Goal: Information Seeking & Learning: Learn about a topic

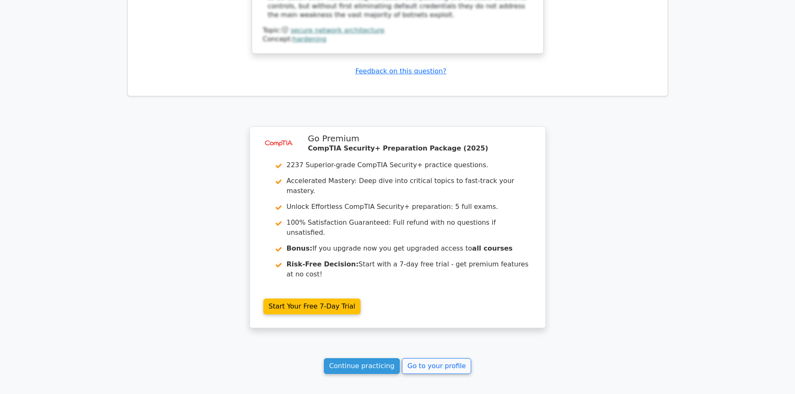
scroll to position [1638, 0]
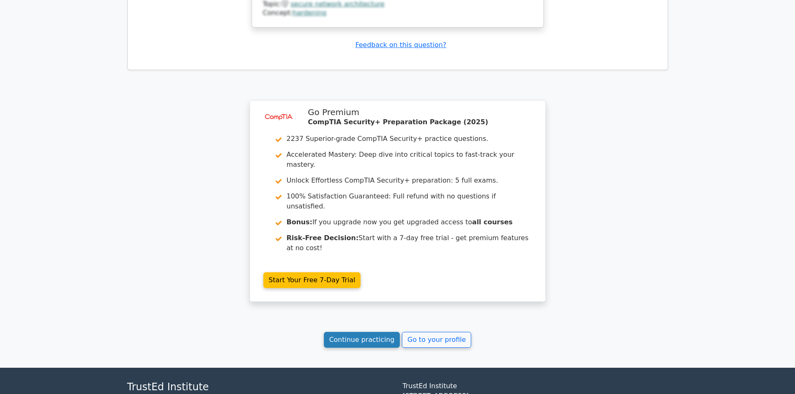
click at [344, 332] on link "Continue practicing" at bounding box center [362, 340] width 76 height 16
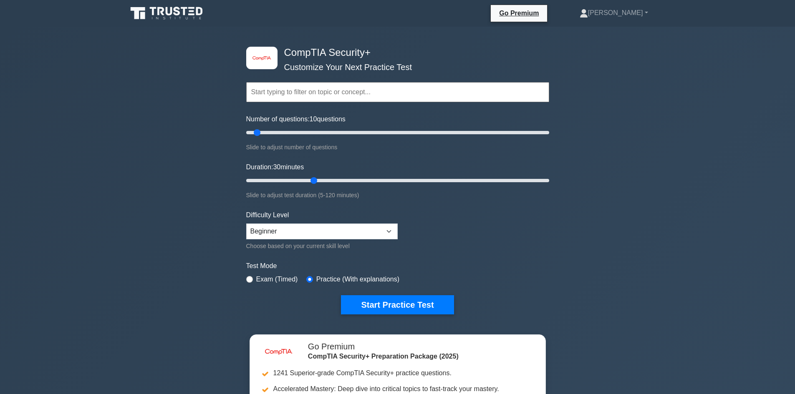
drag, startPoint x: 279, startPoint y: 133, endPoint x: 258, endPoint y: 134, distance: 21.3
type input "10"
click at [258, 134] on input "Number of questions: 10 questions" at bounding box center [397, 133] width 303 height 10
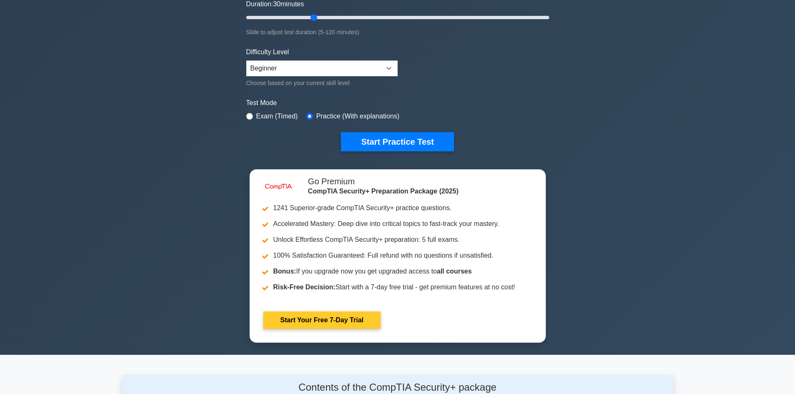
scroll to position [209, 0]
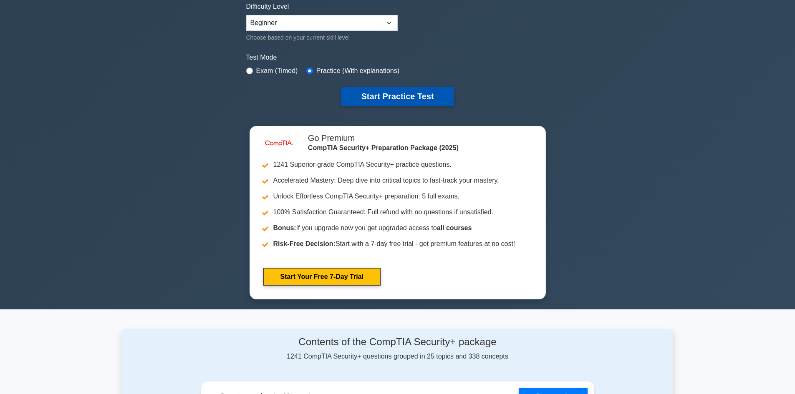
click at [416, 93] on button "Start Practice Test" at bounding box center [397, 96] width 113 height 19
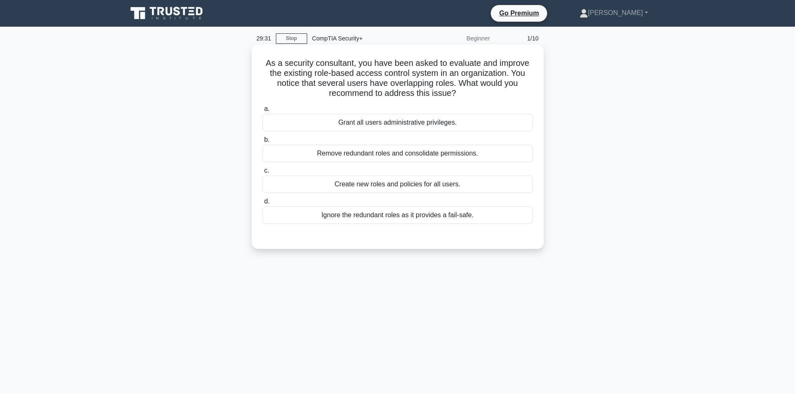
click at [301, 154] on div "Remove redundant roles and consolidate permissions." at bounding box center [397, 154] width 270 height 18
click at [262, 143] on input "b. Remove redundant roles and consolidate permissions." at bounding box center [262, 139] width 0 height 5
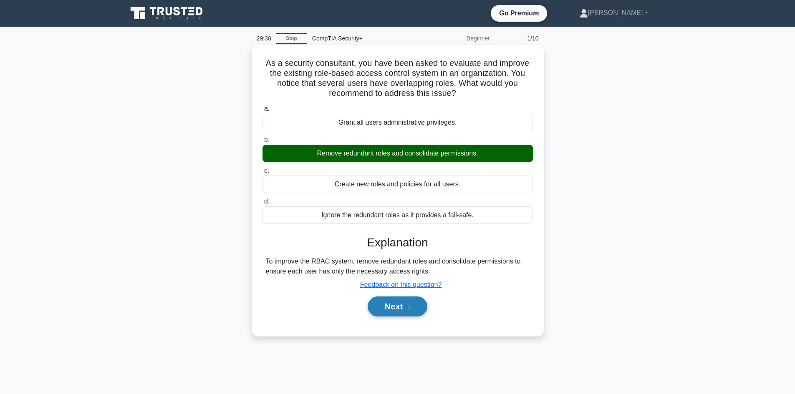
click at [408, 308] on icon at bounding box center [407, 307] width 8 height 5
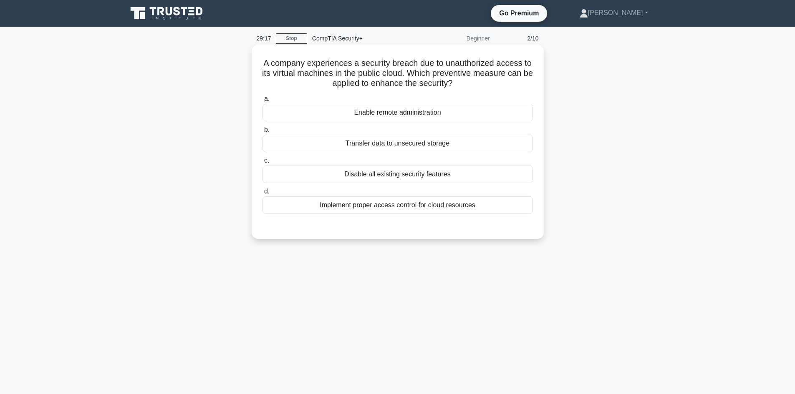
click at [373, 212] on div "Implement proper access control for cloud resources" at bounding box center [397, 206] width 270 height 18
click at [262, 194] on input "d. Implement proper access control for cloud resources" at bounding box center [262, 191] width 0 height 5
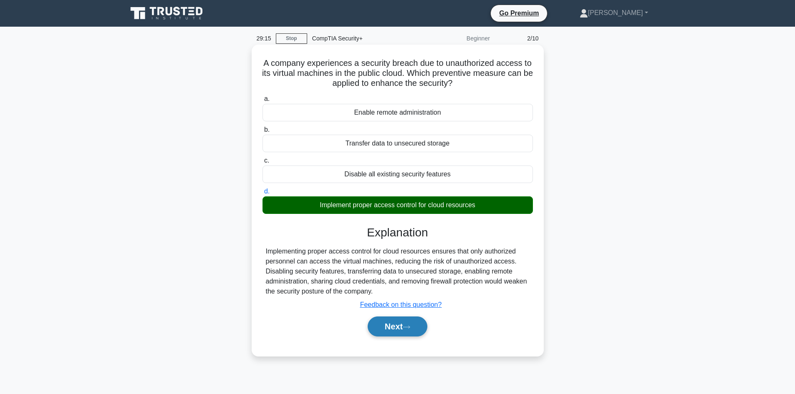
click at [391, 328] on button "Next" at bounding box center [398, 327] width 60 height 20
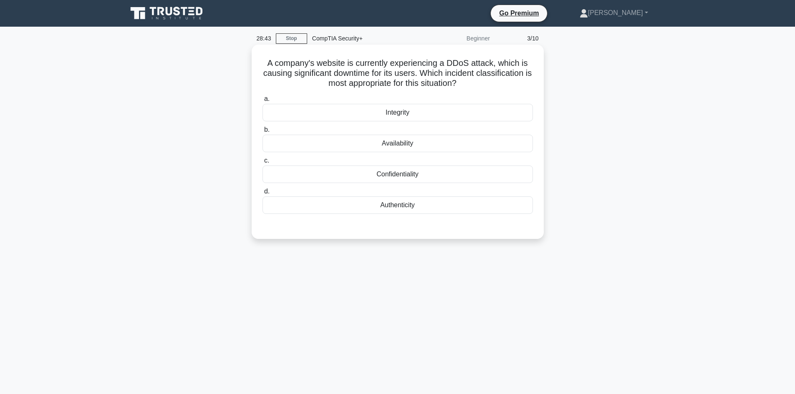
click at [461, 145] on div "Availability" at bounding box center [397, 144] width 270 height 18
click at [262, 133] on input "b. Availability" at bounding box center [262, 129] width 0 height 5
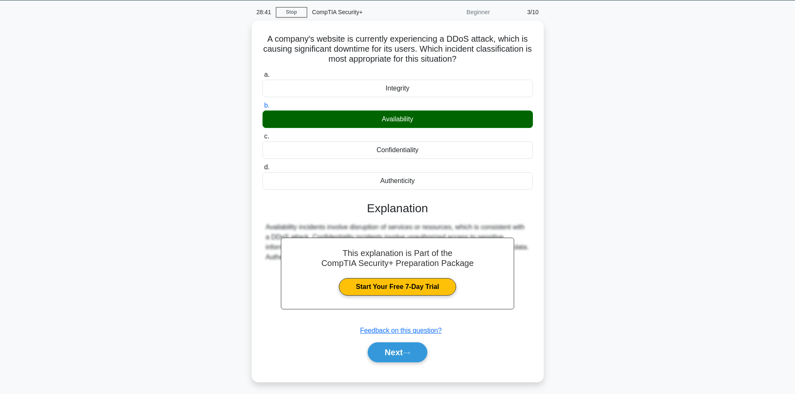
scroll to position [56, 0]
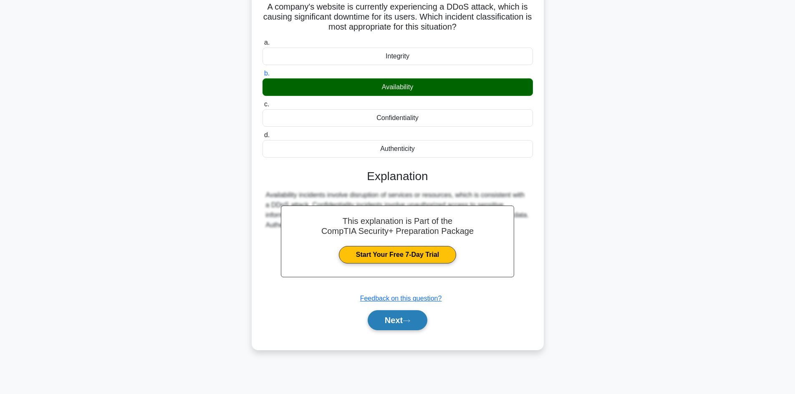
click at [396, 321] on button "Next" at bounding box center [398, 320] width 60 height 20
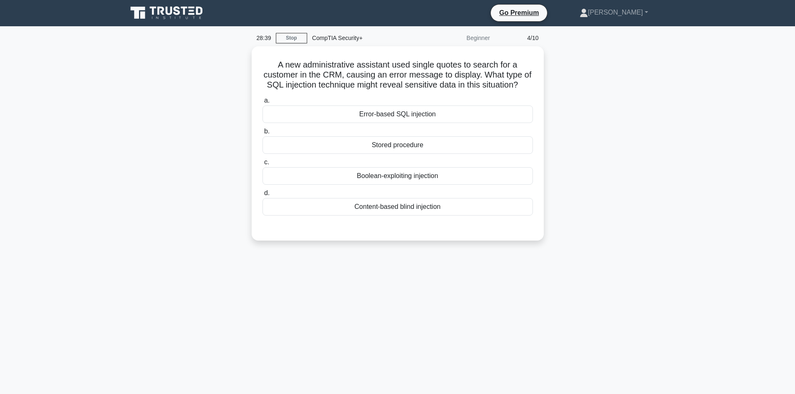
scroll to position [0, 0]
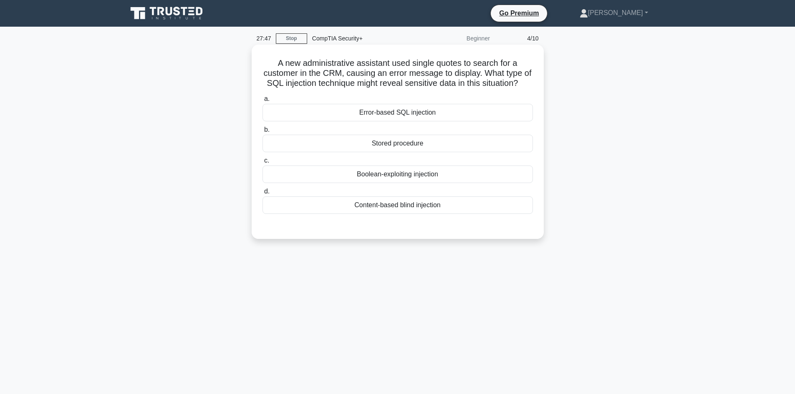
click at [430, 121] on div "Error-based SQL injection" at bounding box center [397, 113] width 270 height 18
click at [262, 102] on input "a. Error-based SQL injection" at bounding box center [262, 98] width 0 height 5
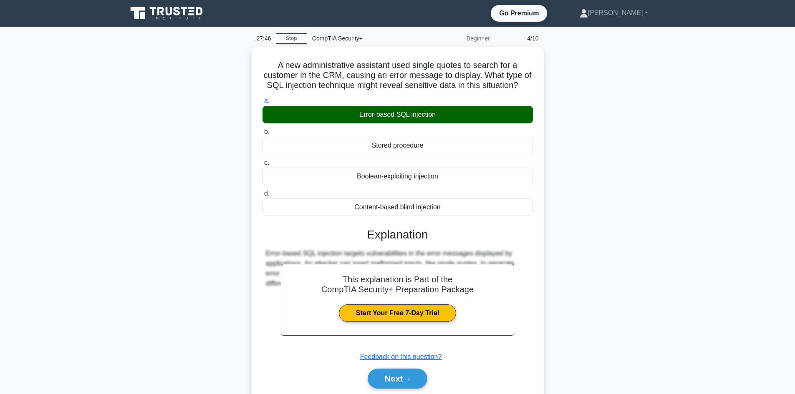
scroll to position [42, 0]
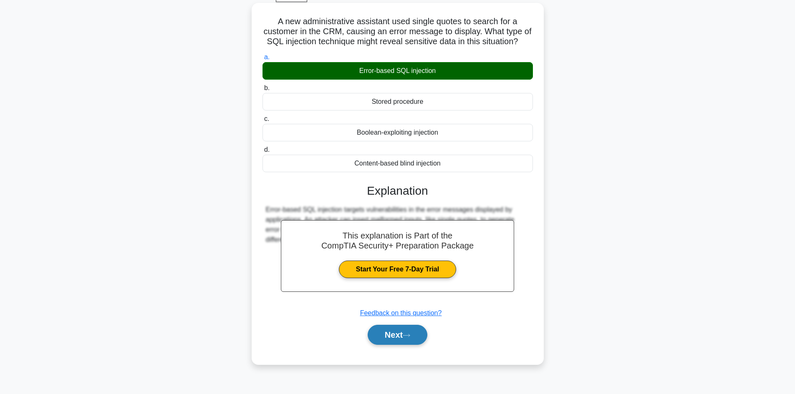
click at [399, 345] on button "Next" at bounding box center [398, 335] width 60 height 20
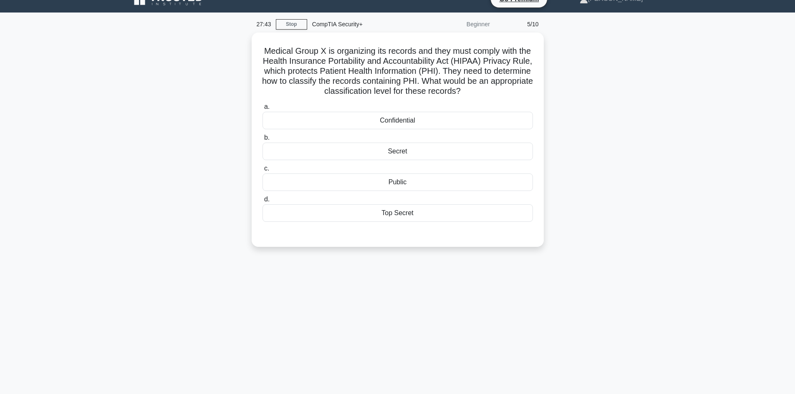
scroll to position [0, 0]
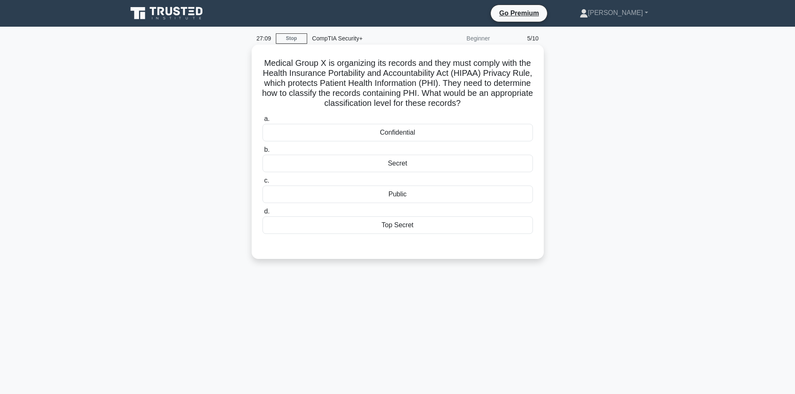
click at [471, 131] on div "Confidential" at bounding box center [397, 133] width 270 height 18
click at [262, 122] on input "a. Confidential" at bounding box center [262, 118] width 0 height 5
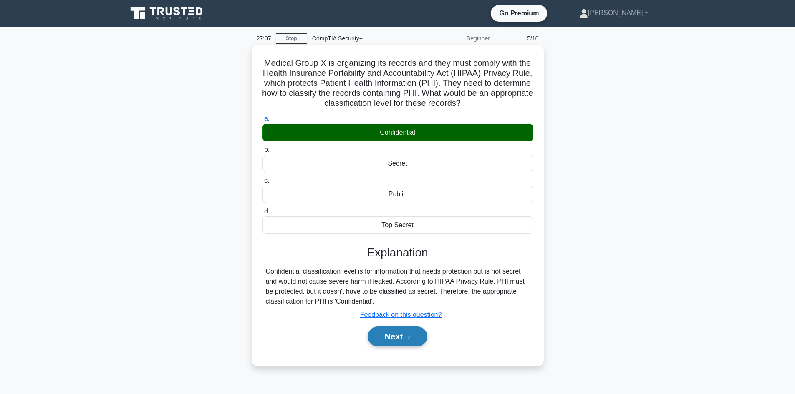
click at [384, 339] on button "Next" at bounding box center [398, 337] width 60 height 20
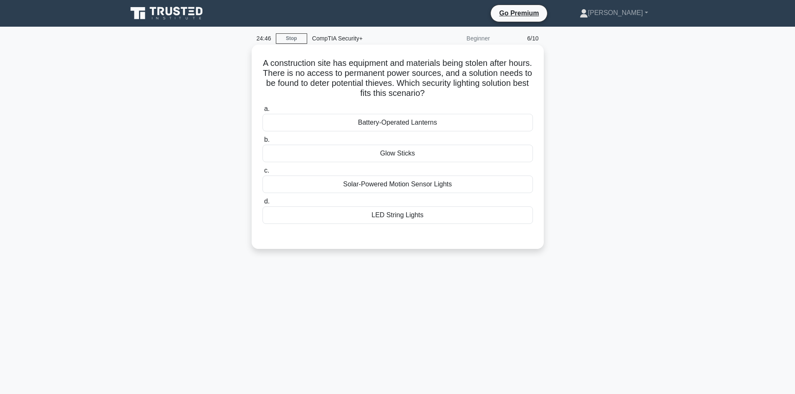
click at [504, 187] on div "Solar-Powered Motion Sensor Lights" at bounding box center [397, 185] width 270 height 18
click at [262, 174] on input "c. Solar-Powered Motion Sensor Lights" at bounding box center [262, 170] width 0 height 5
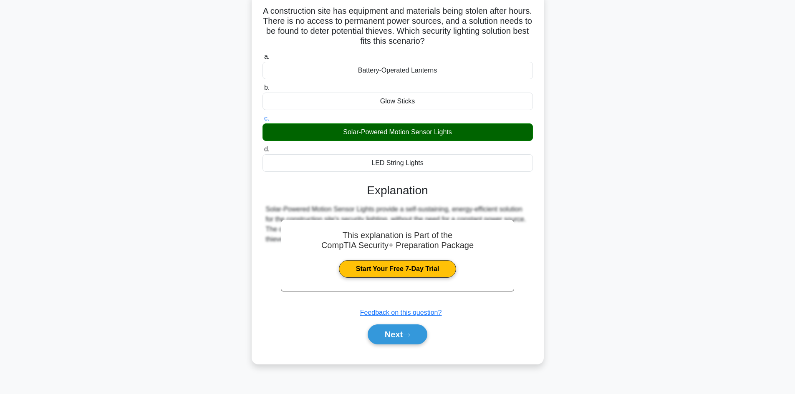
scroll to position [56, 0]
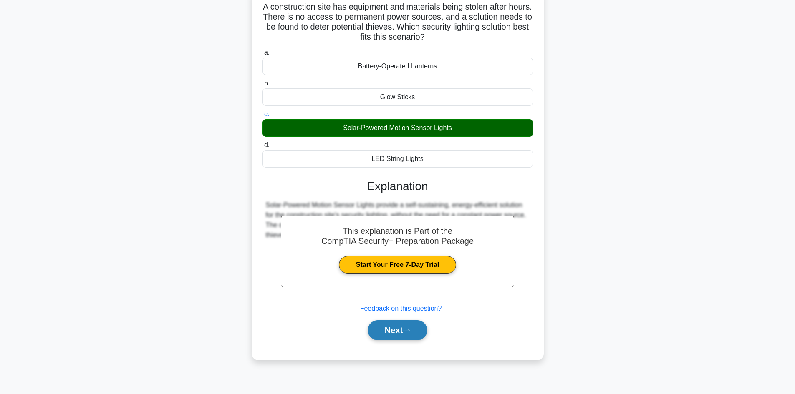
click at [405, 329] on button "Next" at bounding box center [398, 330] width 60 height 20
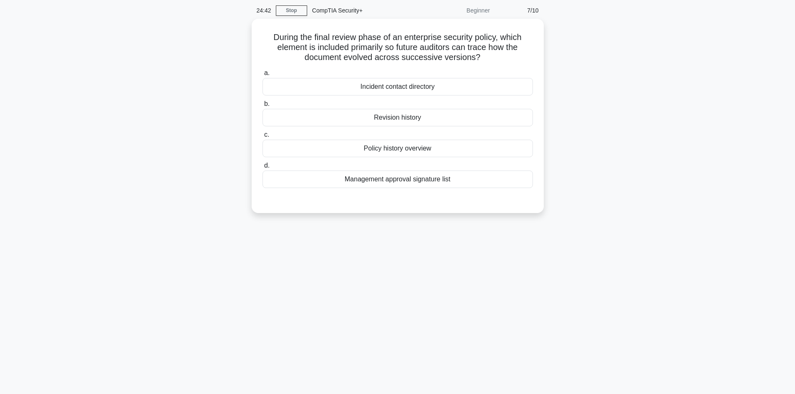
scroll to position [0, 0]
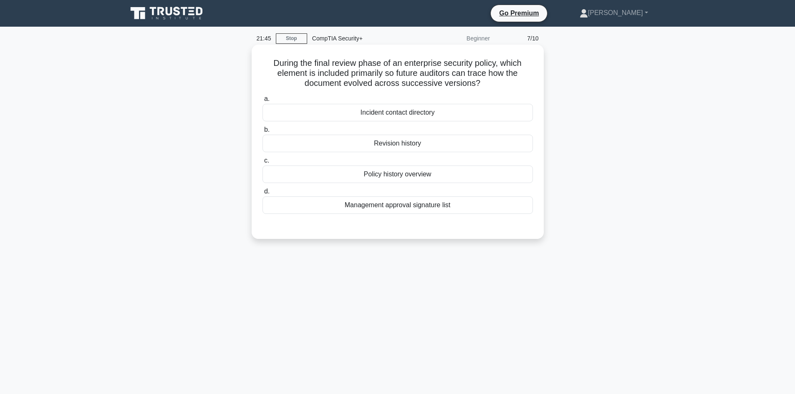
click at [443, 175] on div "Policy history overview" at bounding box center [397, 175] width 270 height 18
click at [262, 164] on input "c. Policy history overview" at bounding box center [262, 160] width 0 height 5
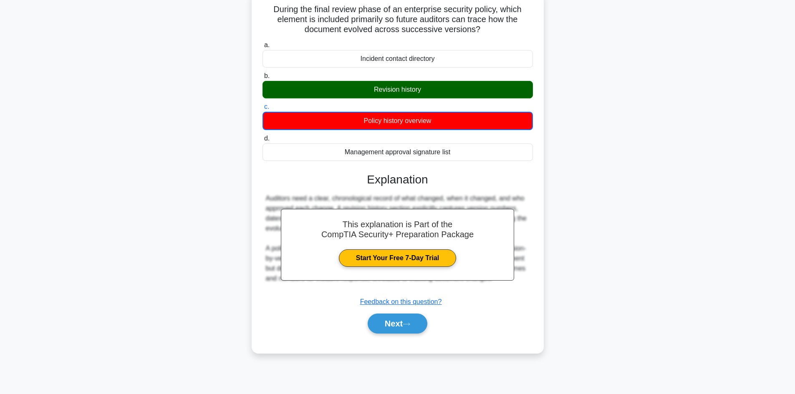
scroll to position [56, 0]
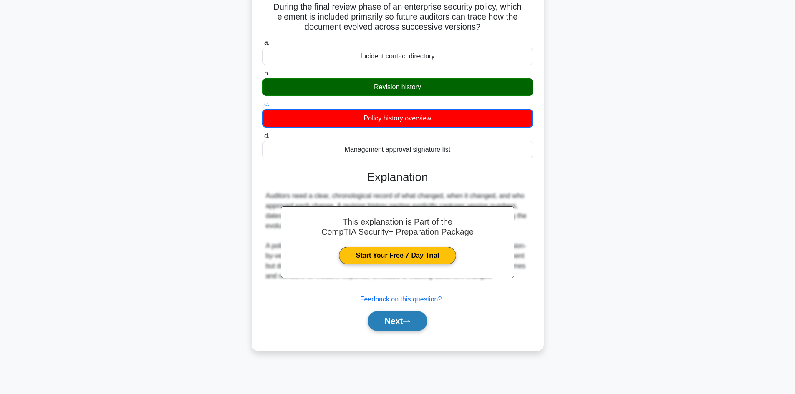
click at [402, 323] on button "Next" at bounding box center [398, 321] width 60 height 20
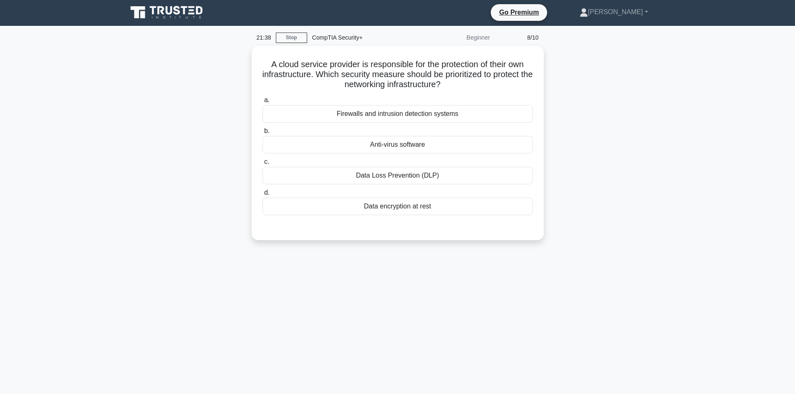
scroll to position [0, 0]
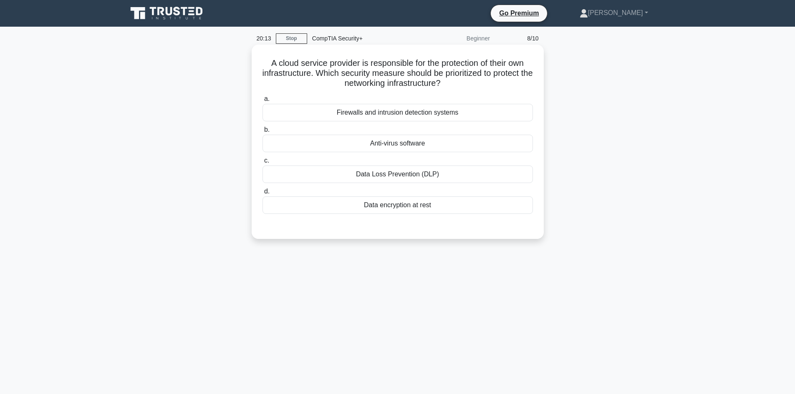
click at [509, 110] on div "Firewalls and intrusion detection systems" at bounding box center [397, 113] width 270 height 18
click at [262, 102] on input "a. Firewalls and intrusion detection systems" at bounding box center [262, 98] width 0 height 5
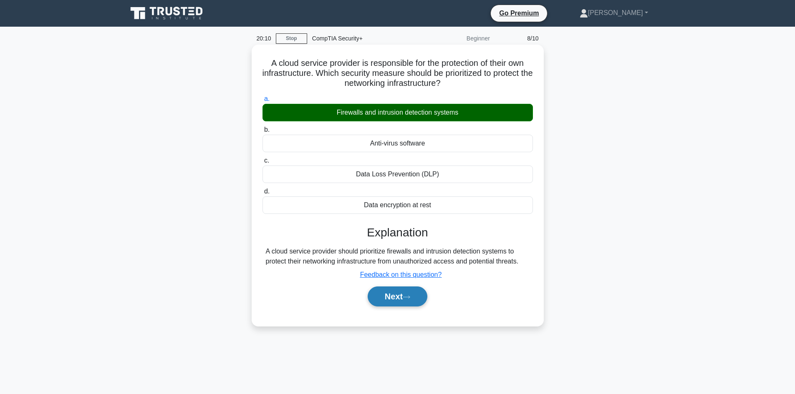
click at [399, 292] on button "Next" at bounding box center [398, 297] width 60 height 20
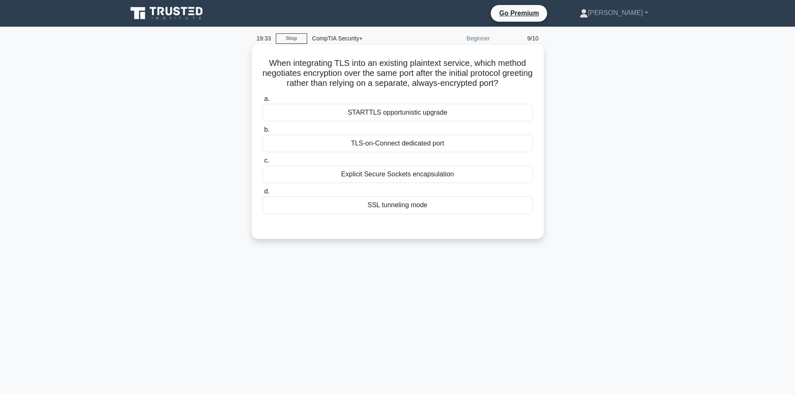
click at [447, 174] on div "Explicit Secure Sockets encapsulation" at bounding box center [397, 175] width 270 height 18
click at [262, 164] on input "c. Explicit Secure Sockets encapsulation" at bounding box center [262, 160] width 0 height 5
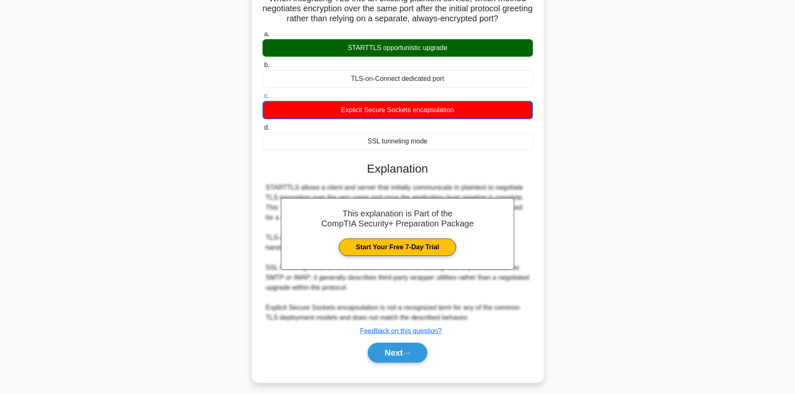
scroll to position [69, 0]
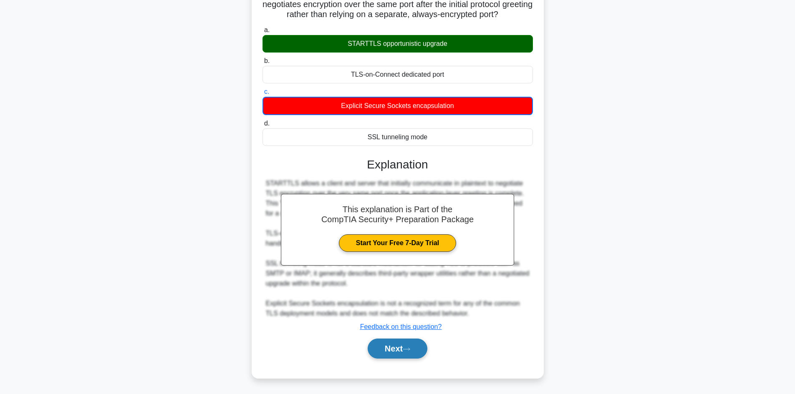
click at [386, 351] on button "Next" at bounding box center [398, 349] width 60 height 20
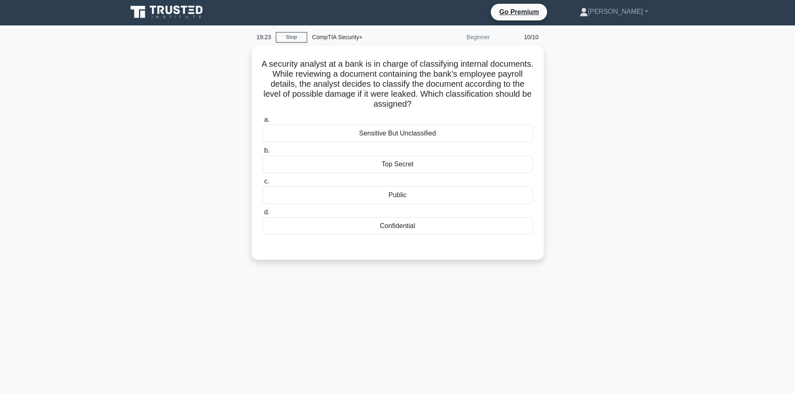
scroll to position [0, 0]
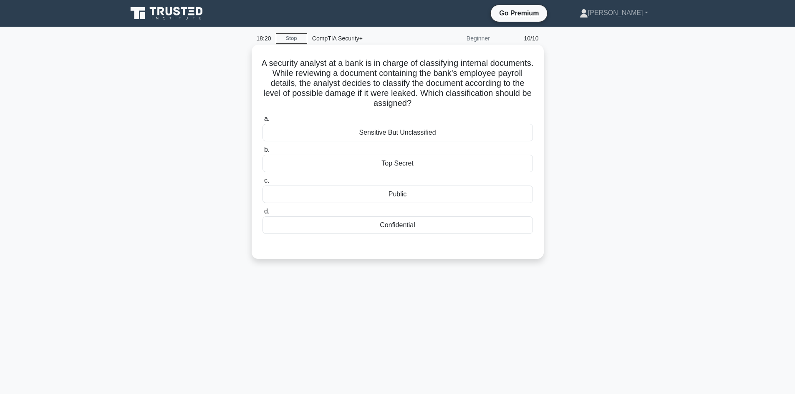
click at [453, 225] on div "Confidential" at bounding box center [397, 226] width 270 height 18
click at [262, 214] on input "d. Confidential" at bounding box center [262, 211] width 0 height 5
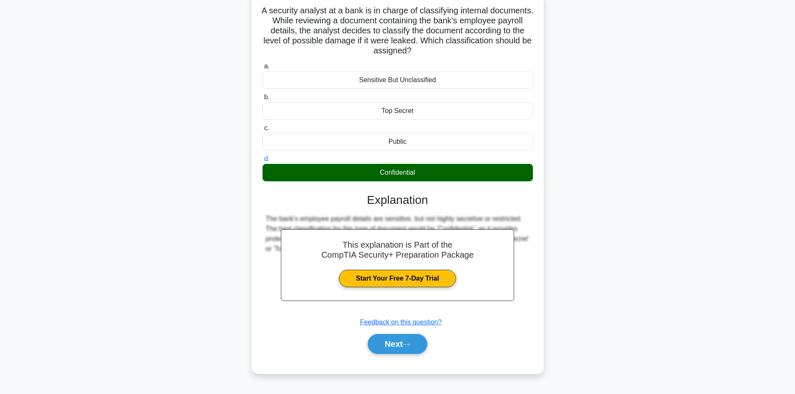
scroll to position [56, 0]
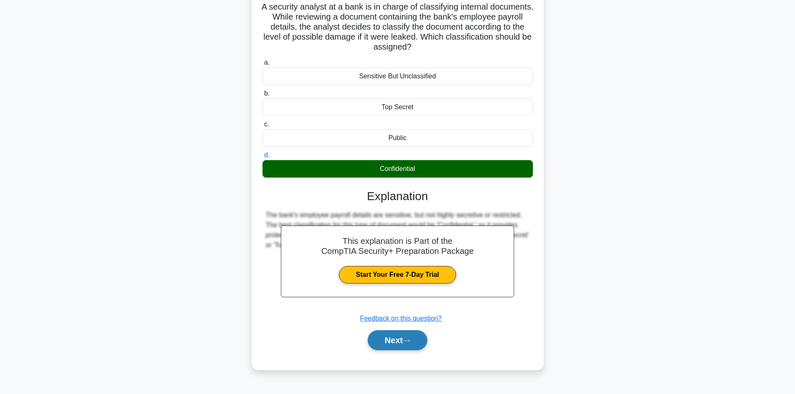
click at [389, 339] on button "Next" at bounding box center [398, 341] width 60 height 20
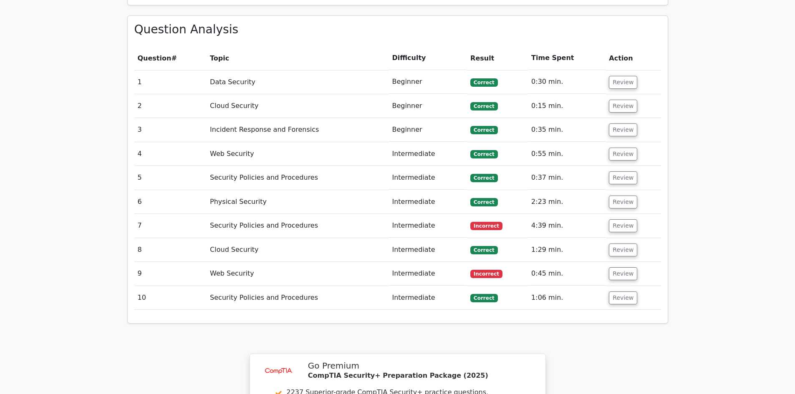
scroll to position [626, 0]
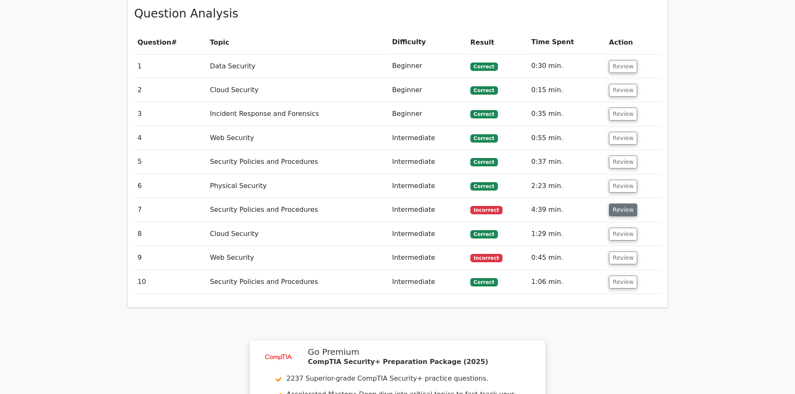
click at [621, 204] on button "Review" at bounding box center [623, 210] width 28 height 13
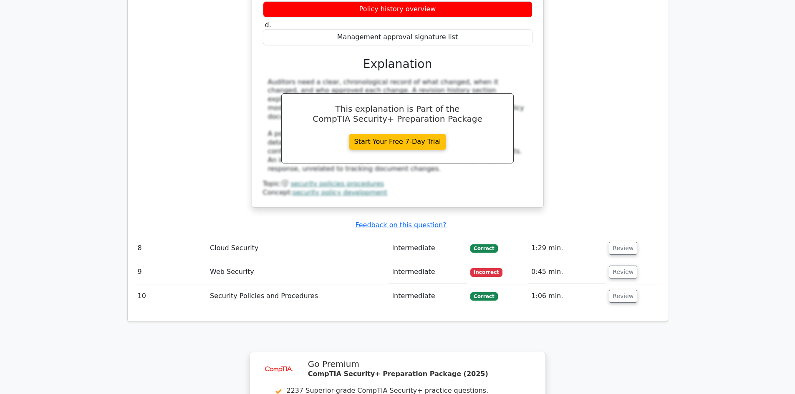
scroll to position [960, 0]
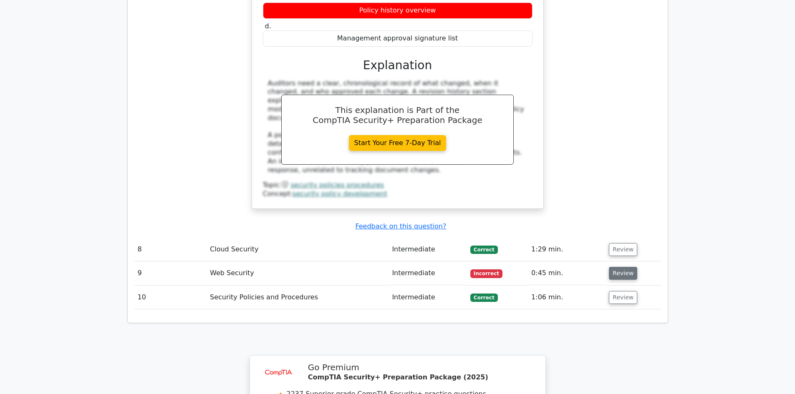
click at [621, 267] on button "Review" at bounding box center [623, 273] width 28 height 13
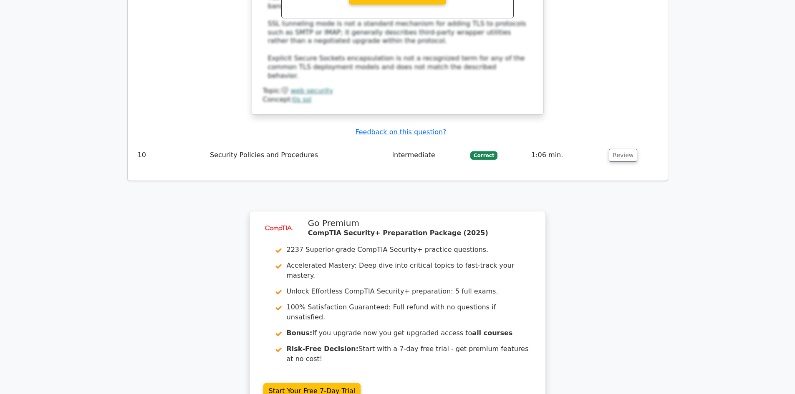
scroll to position [1607, 0]
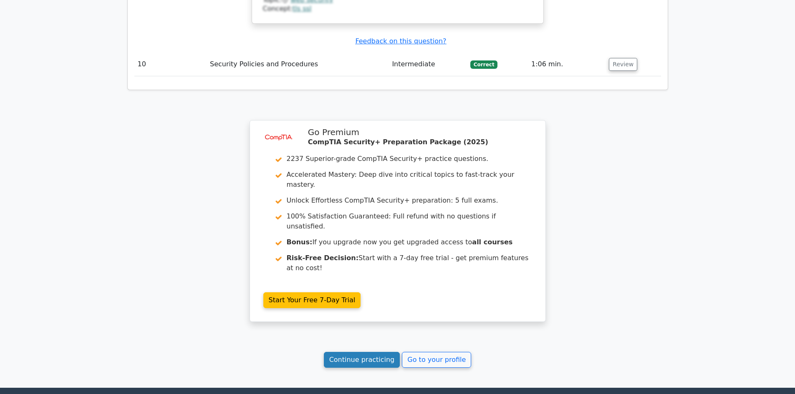
click at [374, 352] on link "Continue practicing" at bounding box center [362, 360] width 76 height 16
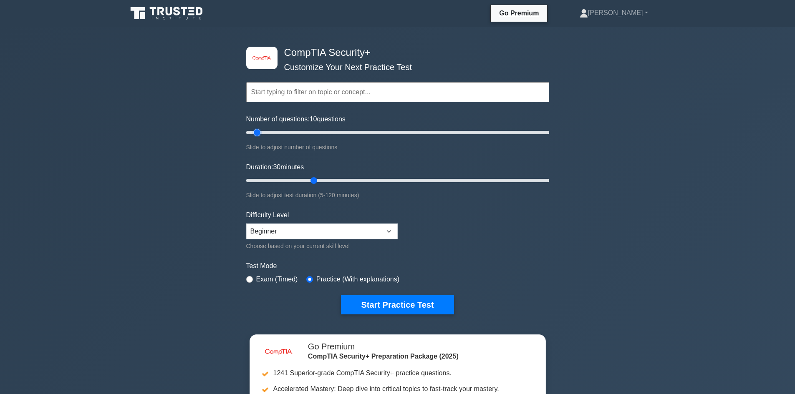
drag, startPoint x: 281, startPoint y: 132, endPoint x: 257, endPoint y: 135, distance: 24.3
type input "10"
click at [257, 135] on input "Number of questions: 10 questions" at bounding box center [397, 133] width 303 height 10
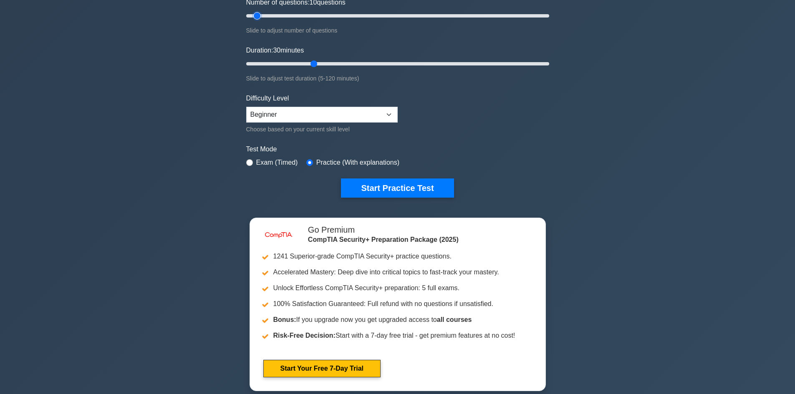
scroll to position [125, 0]
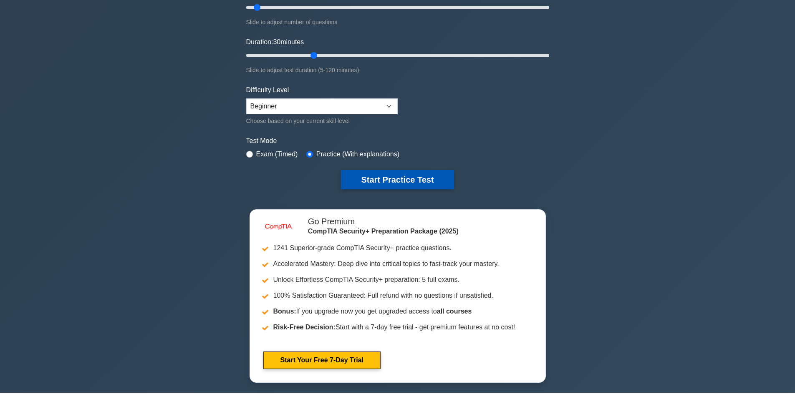
click at [400, 178] on button "Start Practice Test" at bounding box center [397, 179] width 113 height 19
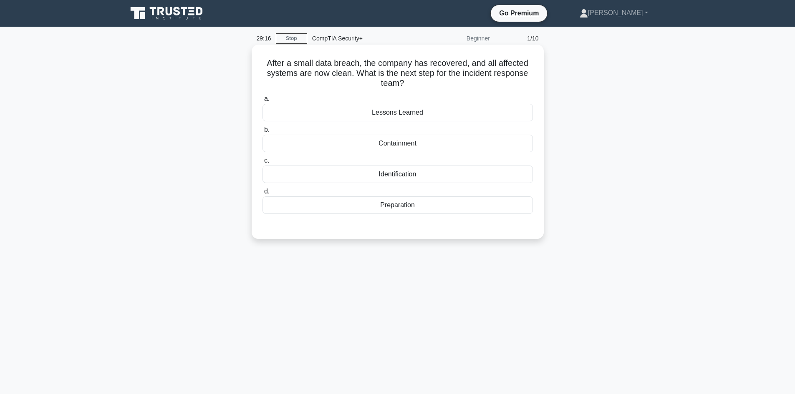
click at [421, 116] on div "Lessons Learned" at bounding box center [397, 113] width 270 height 18
click at [262, 102] on input "a. Lessons Learned" at bounding box center [262, 98] width 0 height 5
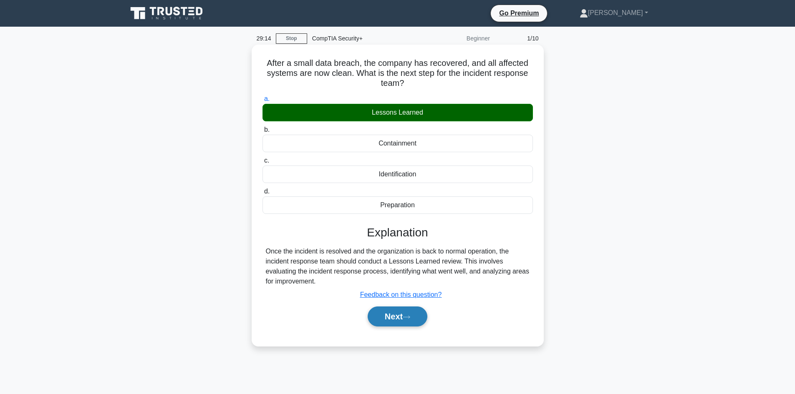
click at [404, 323] on button "Next" at bounding box center [398, 317] width 60 height 20
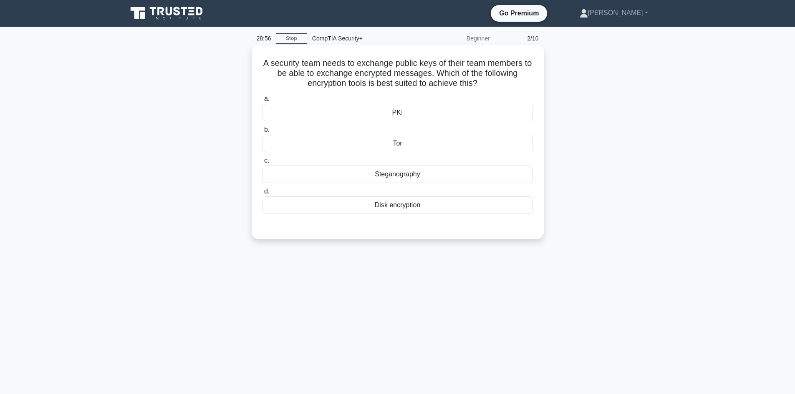
click at [454, 116] on div "PKI" at bounding box center [397, 113] width 270 height 18
click at [262, 102] on input "a. PKI" at bounding box center [262, 98] width 0 height 5
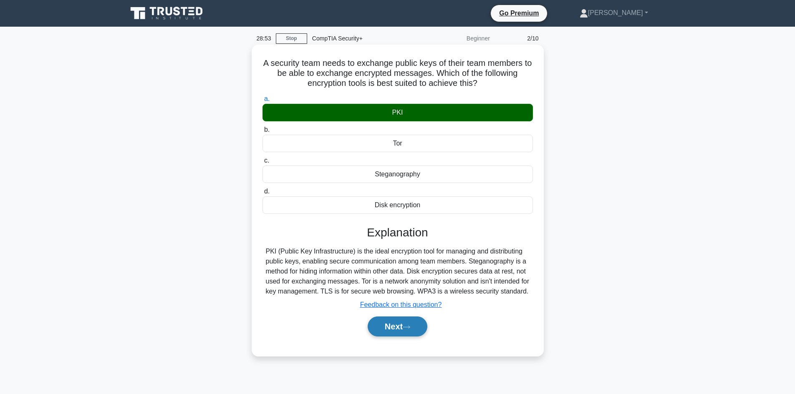
click at [404, 321] on button "Next" at bounding box center [398, 327] width 60 height 20
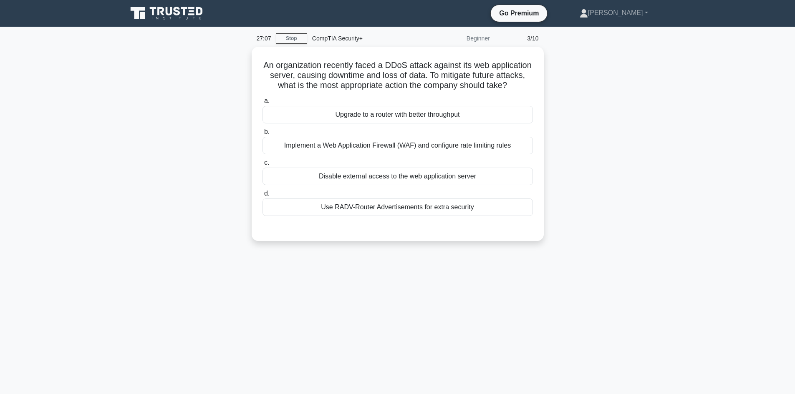
click at [626, 226] on div "An organization recently faced a DDoS attack against its web application server…" at bounding box center [397, 149] width 551 height 204
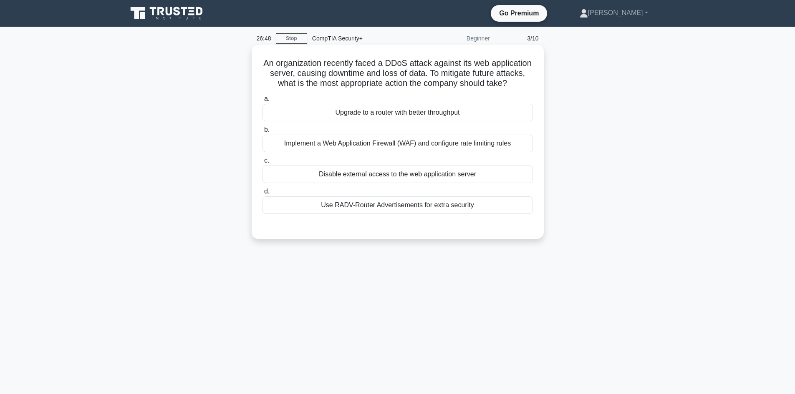
click at [500, 152] on div "Implement a Web Application Firewall (WAF) and configure rate limiting rules" at bounding box center [397, 144] width 270 height 18
click at [262, 133] on input "b. Implement a Web Application Firewall (WAF) and configure rate limiting rules" at bounding box center [262, 129] width 0 height 5
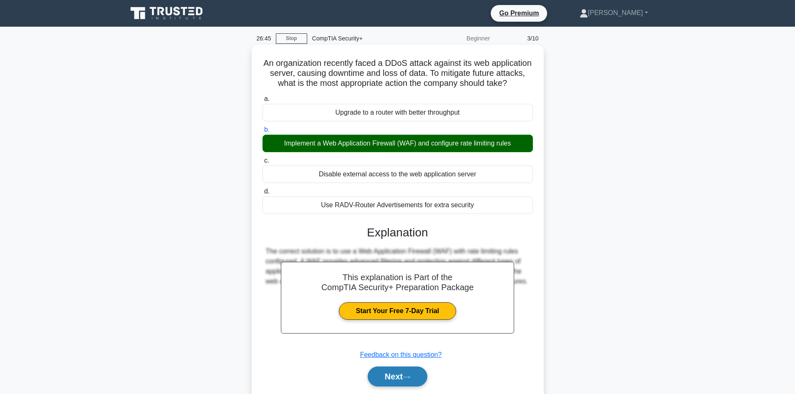
click at [404, 383] on button "Next" at bounding box center [398, 377] width 60 height 20
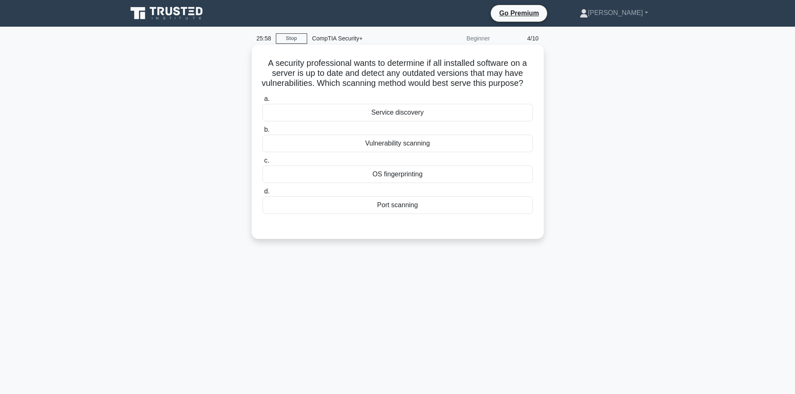
click at [421, 152] on div "Vulnerability scanning" at bounding box center [397, 144] width 270 height 18
click at [262, 133] on input "b. Vulnerability scanning" at bounding box center [262, 129] width 0 height 5
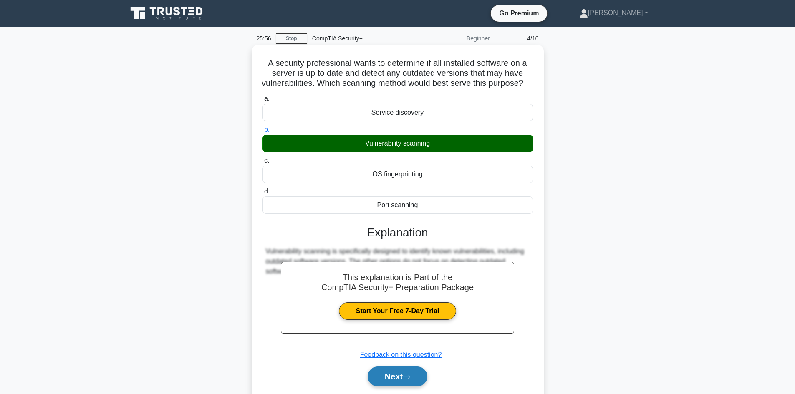
click at [397, 387] on button "Next" at bounding box center [398, 377] width 60 height 20
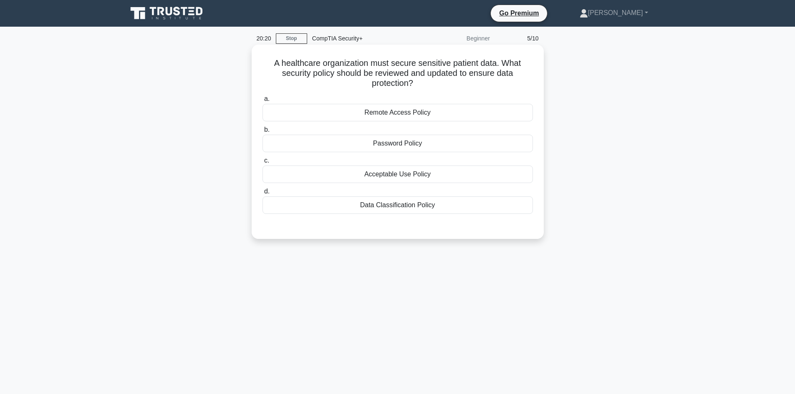
click at [386, 207] on div "Data Classification Policy" at bounding box center [397, 206] width 270 height 18
click at [262, 194] on input "d. Data Classification Policy" at bounding box center [262, 191] width 0 height 5
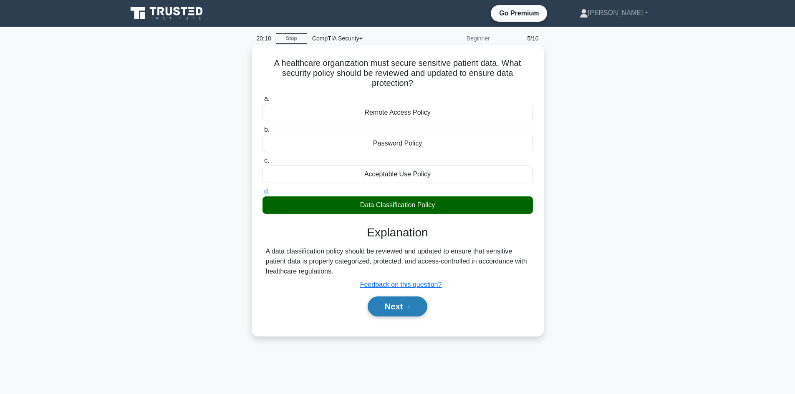
click at [394, 310] on button "Next" at bounding box center [398, 307] width 60 height 20
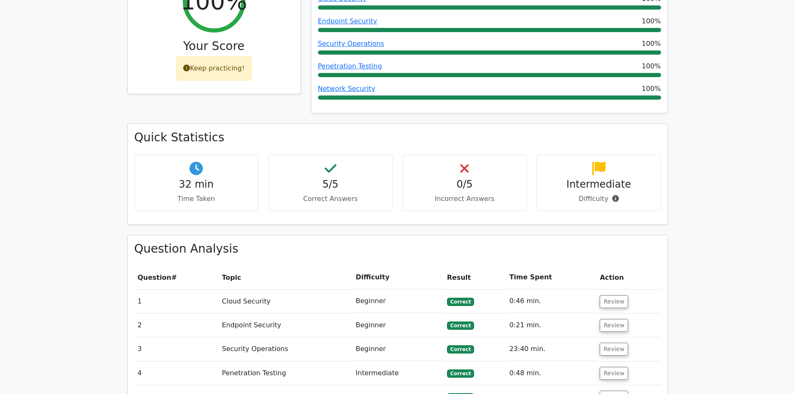
scroll to position [417, 0]
